Goal: Information Seeking & Learning: Learn about a topic

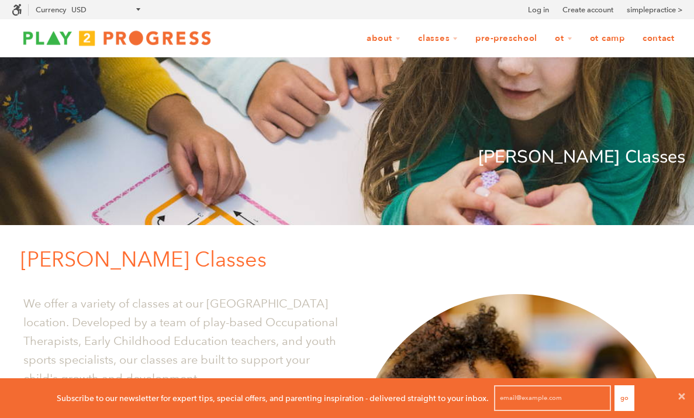
scroll to position [1, 1]
click at [502, 36] on link "Pre-Preschool" at bounding box center [506, 38] width 77 height 22
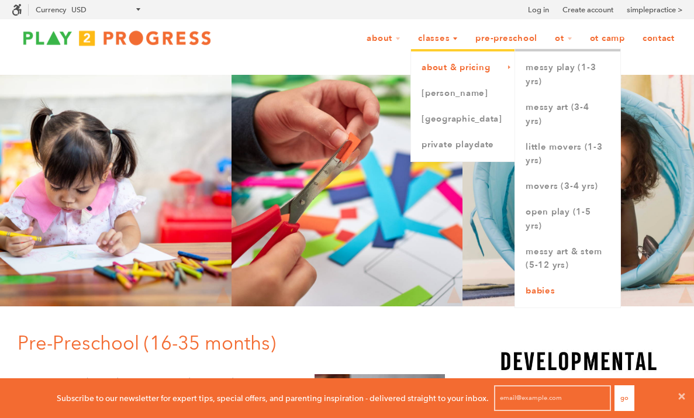
click at [547, 290] on link "Babies" at bounding box center [567, 291] width 105 height 26
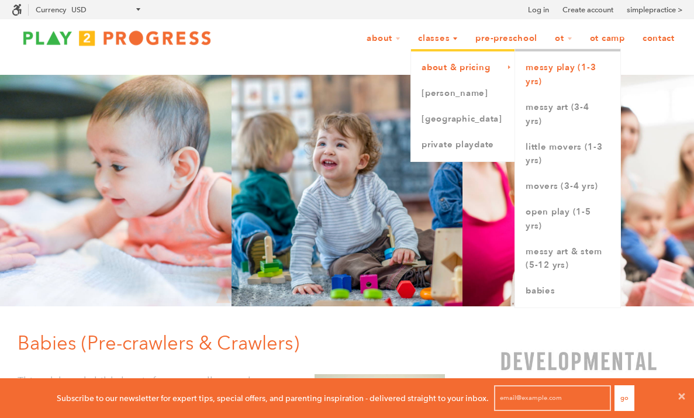
click at [554, 78] on link "Messy Play (1-3 yrs)" at bounding box center [567, 75] width 105 height 40
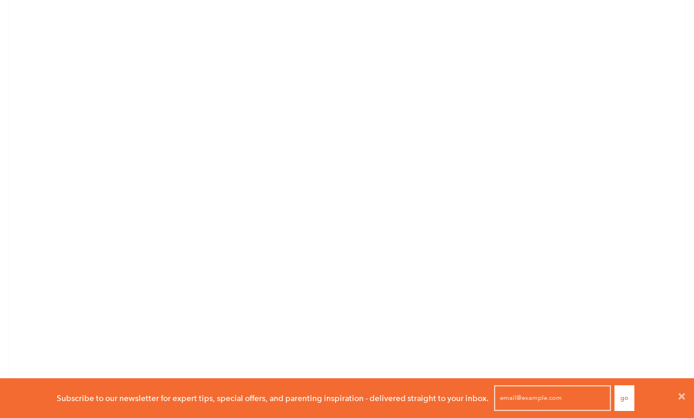
scroll to position [1000, 0]
